Goal: Task Accomplishment & Management: Manage account settings

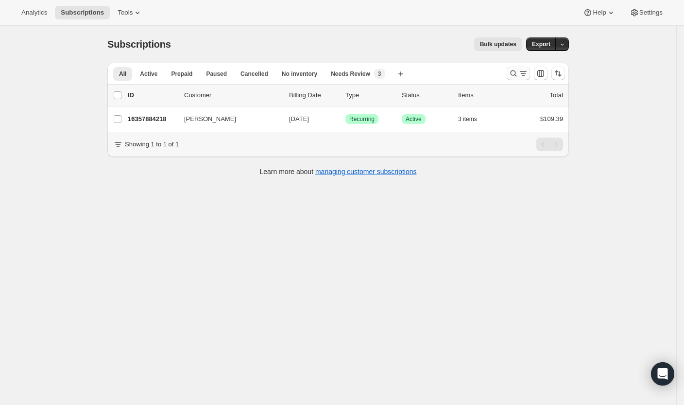
click at [511, 73] on button "Search and filter results" at bounding box center [518, 74] width 23 height 14
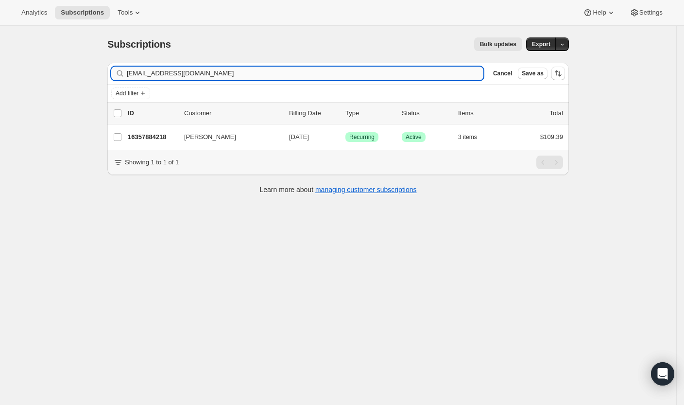
click at [433, 76] on input "[EMAIL_ADDRESS][DOMAIN_NAME]" at bounding box center [305, 74] width 357 height 14
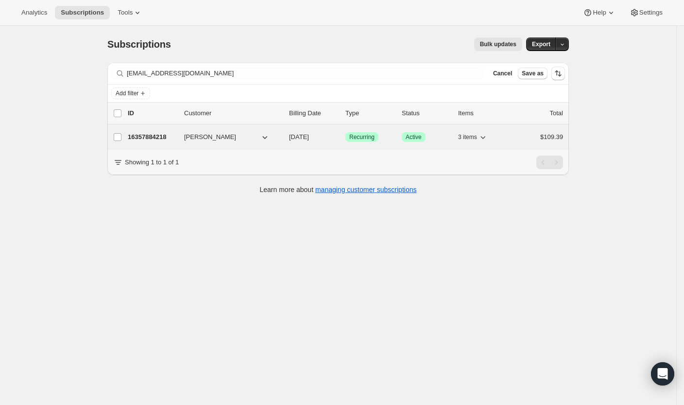
click at [152, 134] on p "16357884218" at bounding box center [152, 137] width 49 height 10
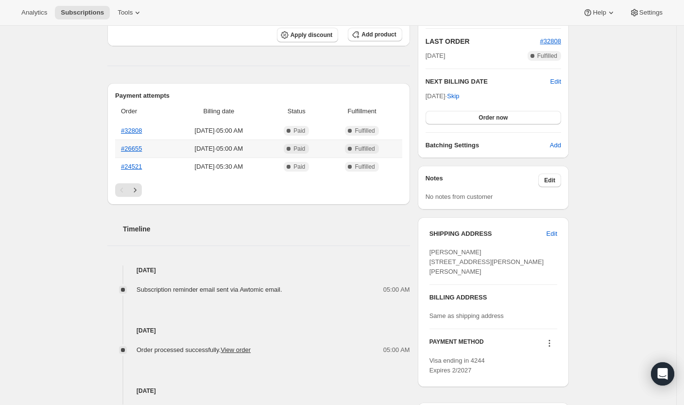
scroll to position [214, 0]
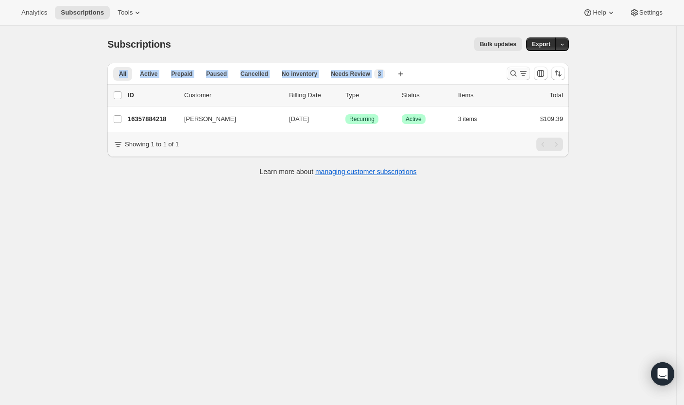
drag, startPoint x: 342, startPoint y: 36, endPoint x: 519, endPoint y: 72, distance: 180.8
click at [519, 72] on div "Subscriptions. This page is ready Subscriptions Bulk updates More actions Bulk …" at bounding box center [338, 106] width 485 height 160
click at [516, 76] on icon "Search and filter results" at bounding box center [514, 74] width 10 height 10
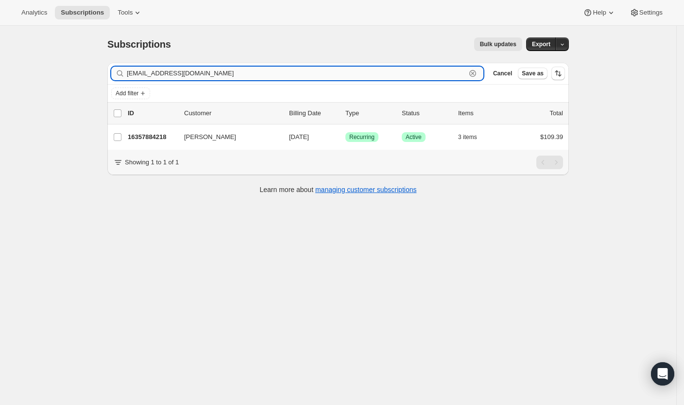
click at [434, 75] on input "[EMAIL_ADDRESS][DOMAIN_NAME]" at bounding box center [296, 74] width 339 height 14
paste input "violet222rose"
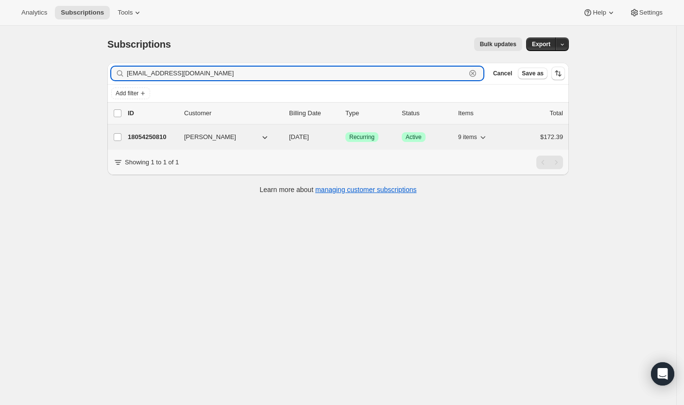
type input "[EMAIL_ADDRESS][DOMAIN_NAME]"
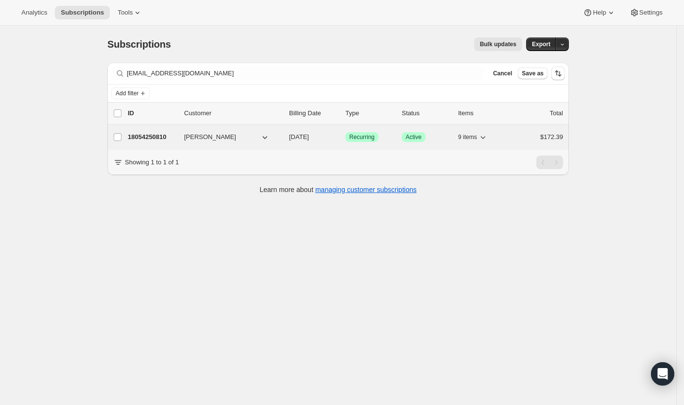
click at [153, 135] on p "18054250810" at bounding box center [152, 137] width 49 height 10
